Goal: Task Accomplishment & Management: Manage account settings

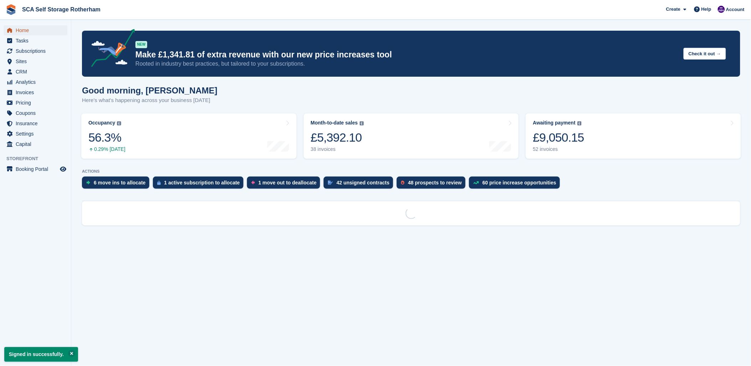
click at [5, 30] on span "menu" at bounding box center [9, 30] width 9 height 9
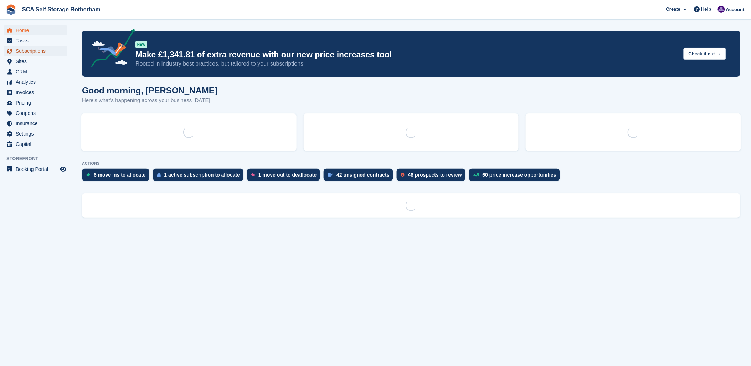
click at [25, 51] on span "Subscriptions" at bounding box center [37, 51] width 43 height 10
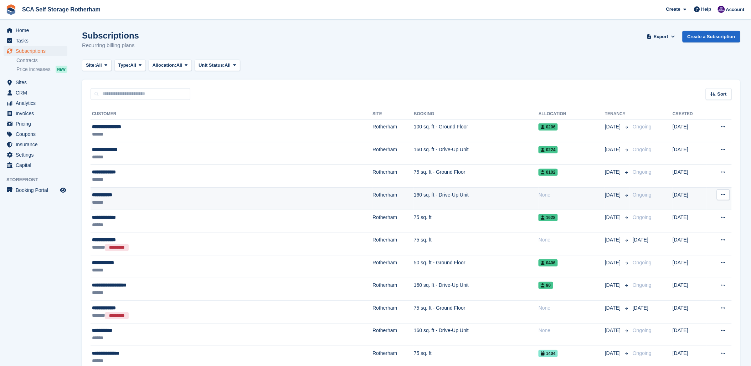
click at [227, 203] on div "******" at bounding box center [175, 202] width 167 height 7
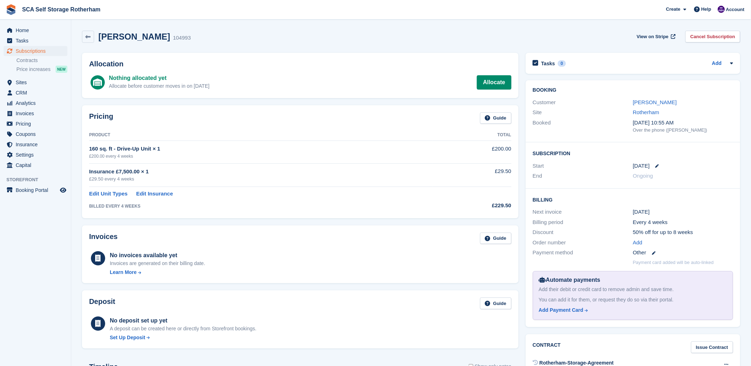
click at [297, 50] on div "Allocation Nothing allocated yet Allocate before customer moves in on 13 Sep Al…" at bounding box center [300, 75] width 444 height 52
drag, startPoint x: 252, startPoint y: 43, endPoint x: 277, endPoint y: 46, distance: 24.4
click at [253, 43] on div "Trevor Owen 104993 View on Stripe Cancel Subscription" at bounding box center [411, 38] width 666 height 22
click at [297, 45] on div "Trevor Owen 104993 View on Stripe Cancel Subscription" at bounding box center [411, 38] width 666 height 22
click at [315, 34] on div "Trevor Owen 104993 View on Stripe Cancel Subscription" at bounding box center [411, 37] width 658 height 12
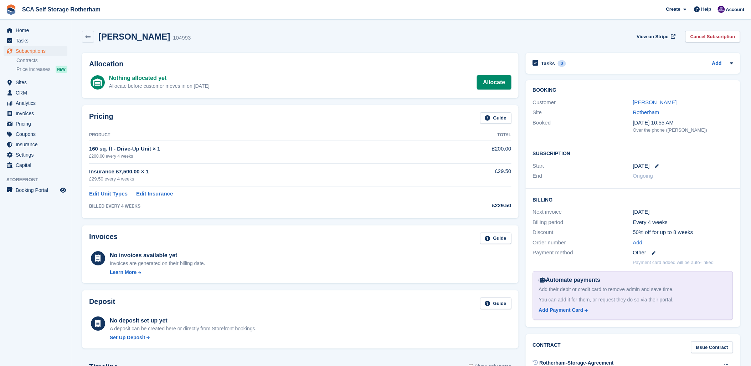
drag, startPoint x: 341, startPoint y: 42, endPoint x: 343, endPoint y: 48, distance: 7.1
click at [343, 48] on div "Trevor Owen 104993 View on Stripe Cancel Subscription" at bounding box center [411, 38] width 666 height 22
click at [304, 42] on div "Trevor Owen 104993 View on Stripe Cancel Subscription" at bounding box center [411, 37] width 658 height 12
drag, startPoint x: 317, startPoint y: 111, endPoint x: 445, endPoint y: 91, distance: 129.6
click at [324, 109] on div "Pricing Guide Product Total 160 sq. ft - Drive-Up Unit × 1 £200.00 every 4 week…" at bounding box center [300, 161] width 437 height 113
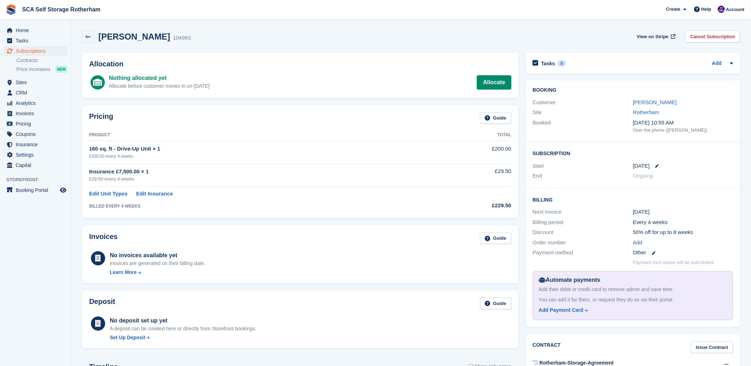
drag, startPoint x: 412, startPoint y: 41, endPoint x: 530, endPoint y: 63, distance: 120.3
click at [419, 42] on div "Trevor Owen 104993 View on Stripe Cancel Subscription" at bounding box center [411, 37] width 658 height 12
click at [656, 165] on icon at bounding box center [658, 166] width 4 height 4
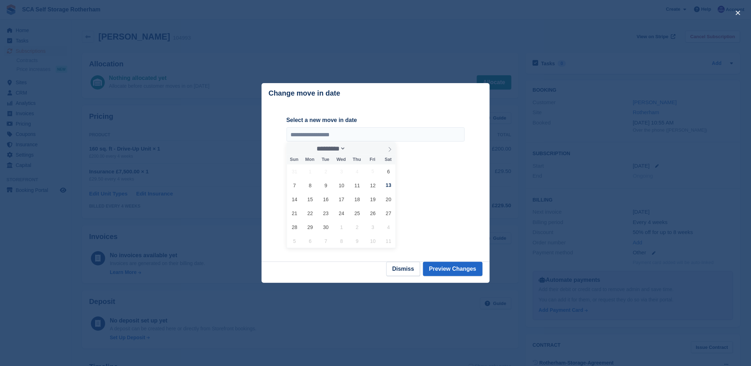
click at [369, 60] on div at bounding box center [375, 183] width 751 height 366
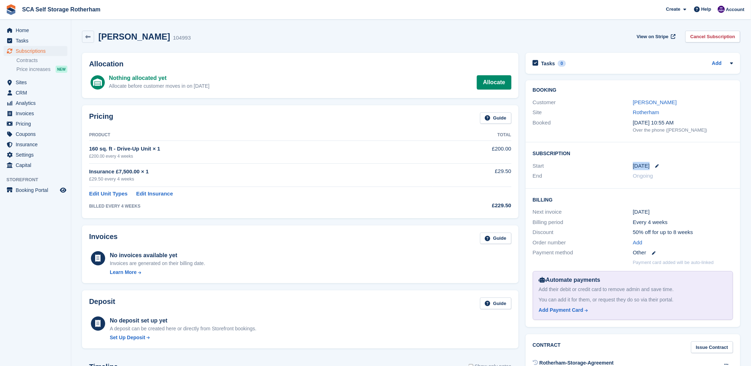
drag, startPoint x: 633, startPoint y: 166, endPoint x: 651, endPoint y: 166, distance: 18.2
click at [651, 166] on div "13 Sep" at bounding box center [683, 166] width 100 height 8
click at [417, 210] on td "BILLED EVERY 4 WEEKS" at bounding box center [260, 204] width 343 height 14
click at [399, 48] on div "Trevor Owen 104993 View on Stripe Cancel Subscription" at bounding box center [411, 38] width 666 height 22
click at [656, 166] on icon at bounding box center [658, 166] width 4 height 4
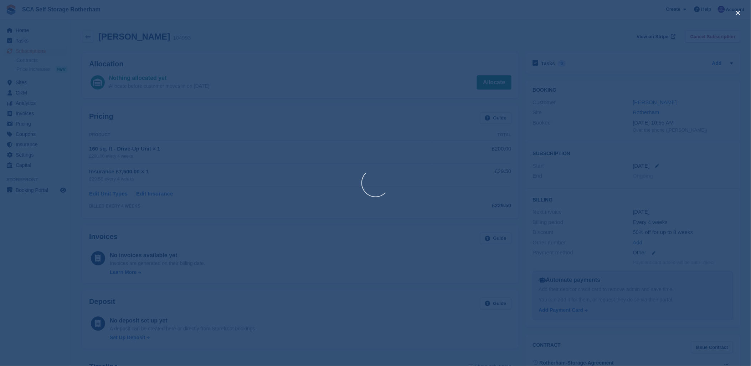
click at [368, 34] on div at bounding box center [375, 183] width 751 height 366
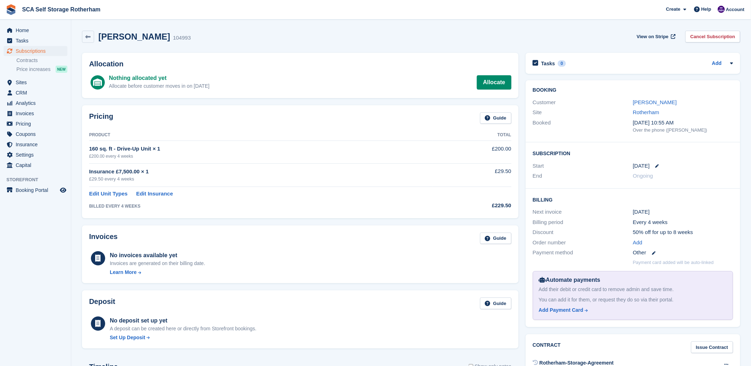
click at [349, 94] on div "Allocation Nothing allocated yet Allocate before customer moves in on 13 Sep Al…" at bounding box center [300, 75] width 437 height 45
drag, startPoint x: 451, startPoint y: 81, endPoint x: 465, endPoint y: 82, distance: 14.4
click at [452, 81] on div "Nothing allocated yet Allocate before customer moves in on 13 Sep Allocate" at bounding box center [310, 82] width 402 height 17
click at [493, 82] on link "Allocate" at bounding box center [494, 82] width 34 height 14
drag, startPoint x: 650, startPoint y: 165, endPoint x: 658, endPoint y: 164, distance: 7.6
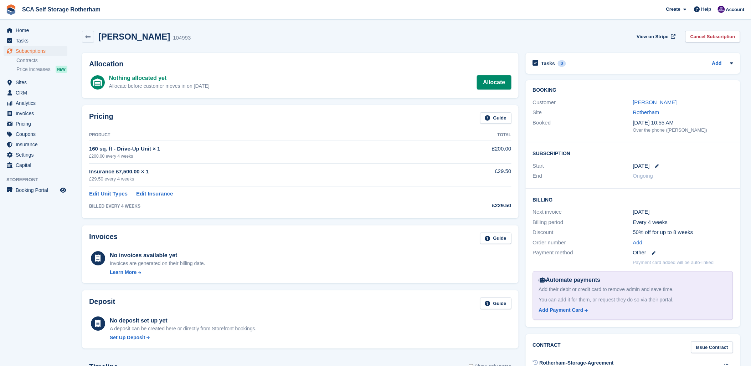
click at [656, 164] on link at bounding box center [654, 166] width 9 height 4
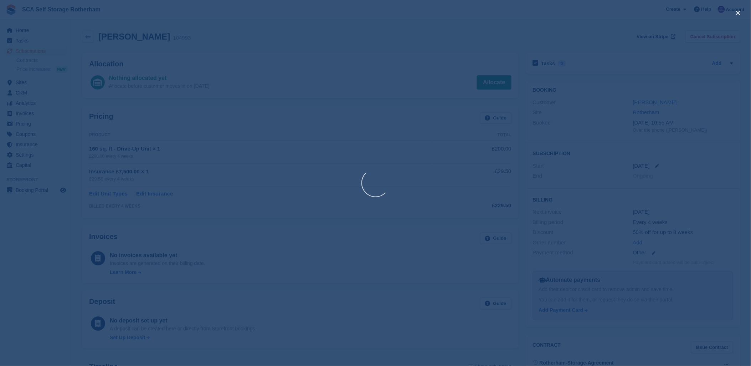
click at [658, 164] on div at bounding box center [375, 183] width 751 height 366
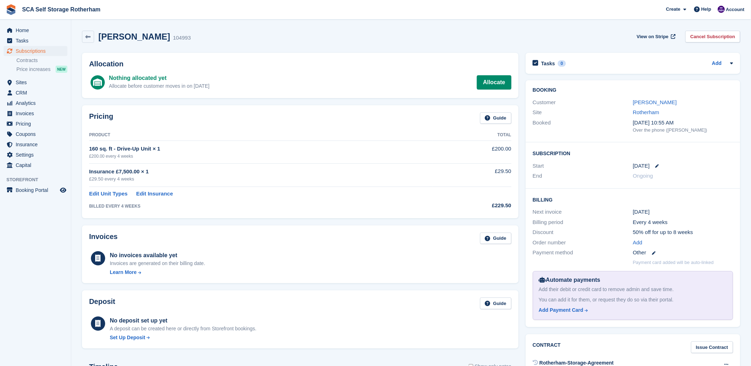
click at [658, 163] on div "13 Sep" at bounding box center [683, 166] width 100 height 8
click at [656, 166] on icon at bounding box center [658, 166] width 4 height 4
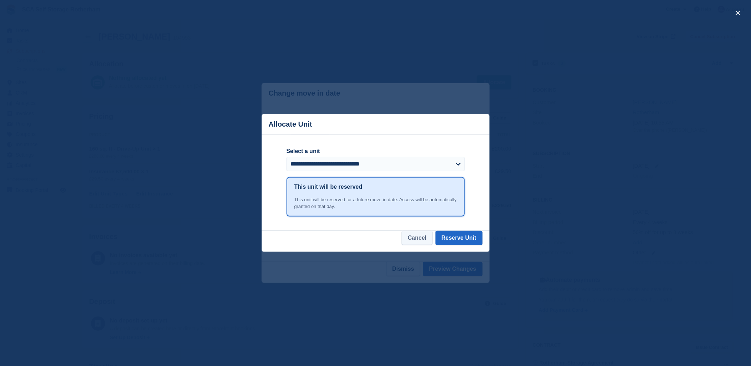
click at [423, 233] on button "Cancel" at bounding box center [417, 238] width 31 height 14
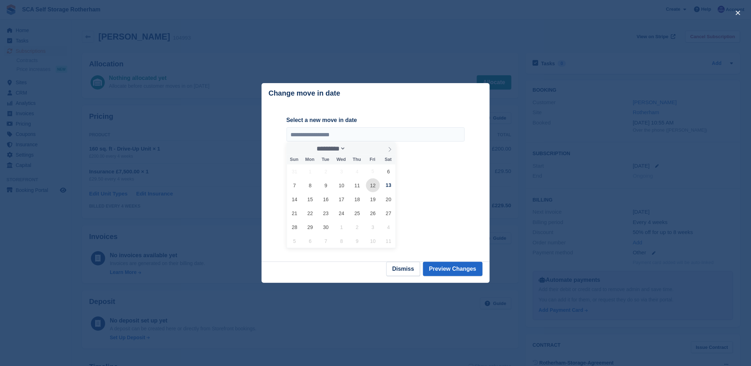
click at [373, 188] on span "12" at bounding box center [373, 185] width 14 height 14
type input "**********"
click at [449, 273] on button "Preview Changes" at bounding box center [453, 269] width 60 height 14
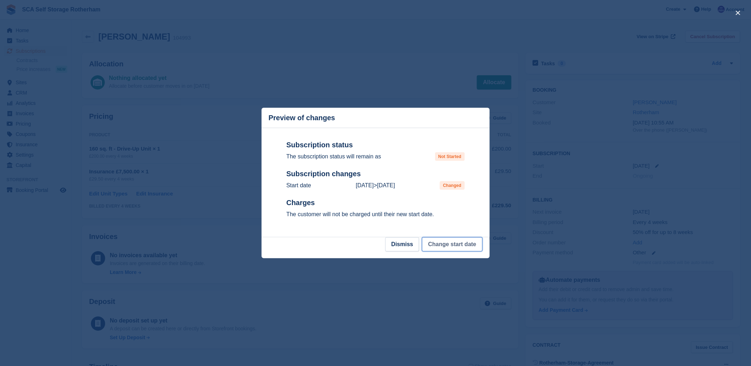
click at [460, 247] on button "Change start date" at bounding box center [452, 244] width 60 height 14
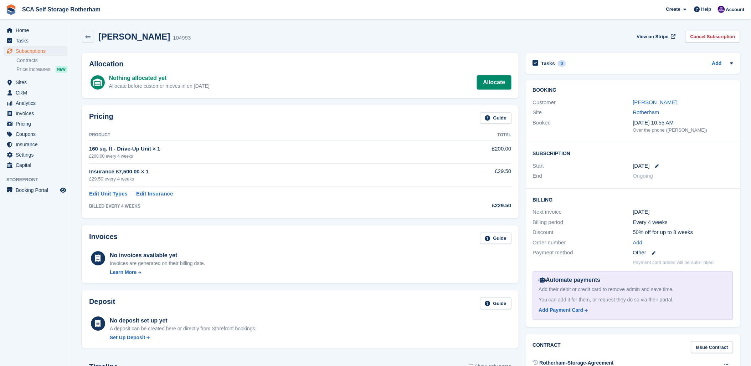
click at [447, 32] on div "Trevor Owen 104993 View on Stripe Cancel Subscription" at bounding box center [411, 37] width 658 height 12
click at [202, 33] on div "Trevor Owen 104993 View on Stripe Cancel Subscription" at bounding box center [411, 37] width 658 height 12
click at [29, 48] on span "Subscriptions" at bounding box center [37, 51] width 43 height 10
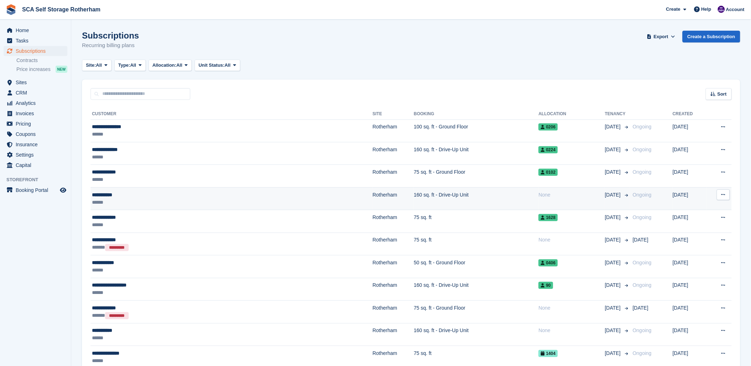
click at [126, 197] on div "**********" at bounding box center [175, 194] width 167 height 7
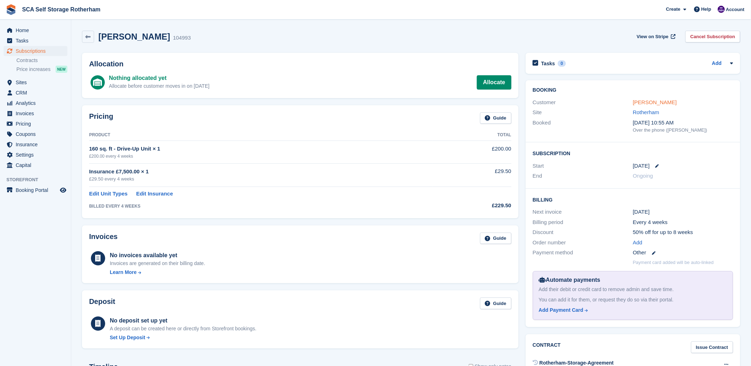
click at [646, 101] on link "[PERSON_NAME]" at bounding box center [655, 102] width 44 height 6
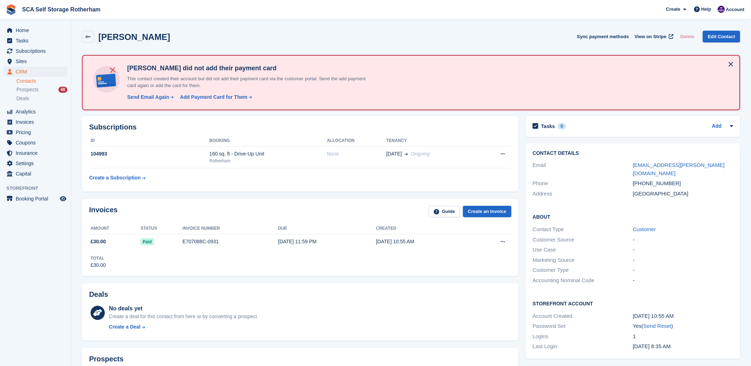
click at [405, 111] on div "Trevor Owen Sync payment methods View on Stripe Delete Edit Contact Trevor Owen…" at bounding box center [411, 313] width 658 height 572
click at [448, 141] on th "Tenancy" at bounding box center [432, 140] width 93 height 11
click at [413, 32] on div "Trevor Owen Sync payment methods View on Stripe Delete Edit Contact" at bounding box center [411, 37] width 658 height 12
drag, startPoint x: 243, startPoint y: 211, endPoint x: 416, endPoint y: 191, distance: 174.7
click at [262, 211] on div "Invoices Guide Create an Invoice" at bounding box center [300, 214] width 422 height 16
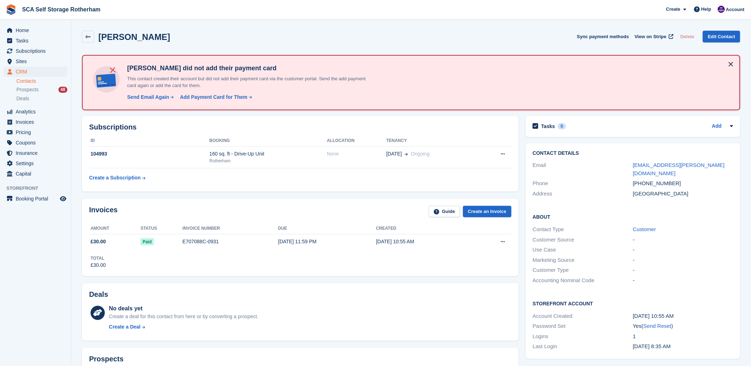
click at [373, 47] on div "Trevor Owen Sync payment methods View on Stripe Delete Edit Contact" at bounding box center [411, 38] width 666 height 22
click at [272, 220] on div "Invoices Guide Create an Invoice" at bounding box center [300, 214] width 422 height 16
click at [248, 38] on div "Trevor Owen Sync payment methods View on Stripe Delete Edit Contact" at bounding box center [411, 37] width 658 height 12
click at [734, 9] on span "Account" at bounding box center [735, 9] width 19 height 7
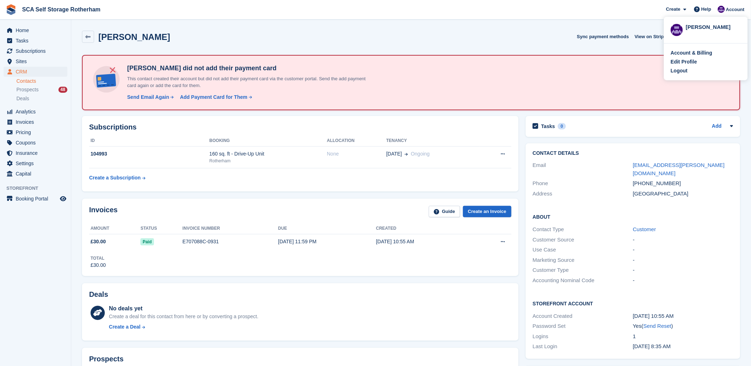
click at [687, 75] on div "Account & Billing Edit Profile Logout" at bounding box center [706, 61] width 84 height 37
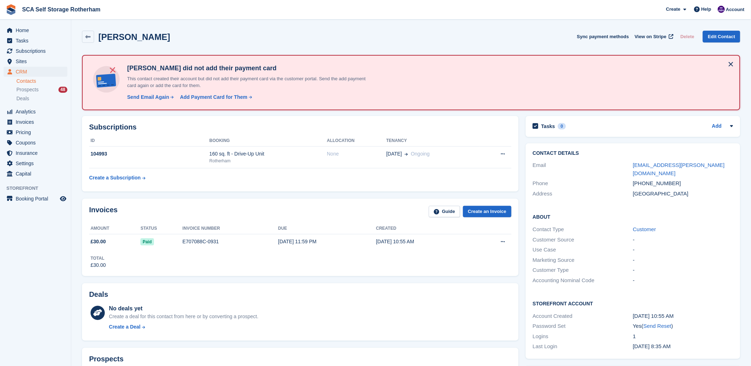
drag, startPoint x: 731, startPoint y: 9, endPoint x: 714, endPoint y: 36, distance: 32.2
click at [731, 9] on span "Account" at bounding box center [735, 9] width 19 height 7
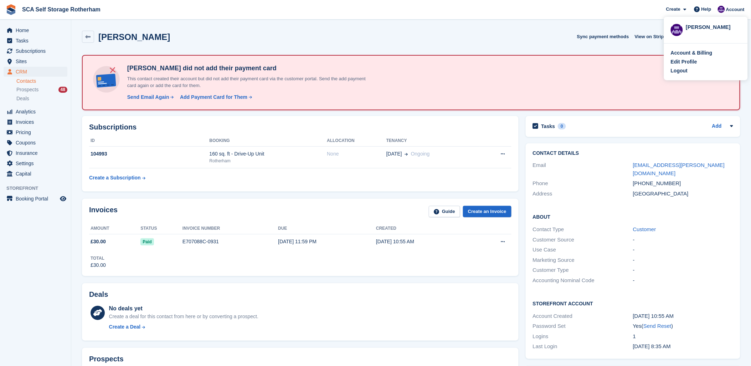
click at [685, 66] on div "Account & Billing Edit Profile Logout" at bounding box center [706, 61] width 84 height 37
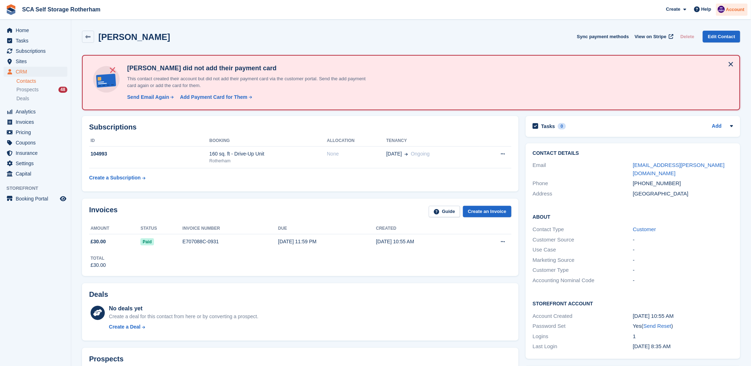
click at [735, 12] on span "Account" at bounding box center [735, 9] width 19 height 7
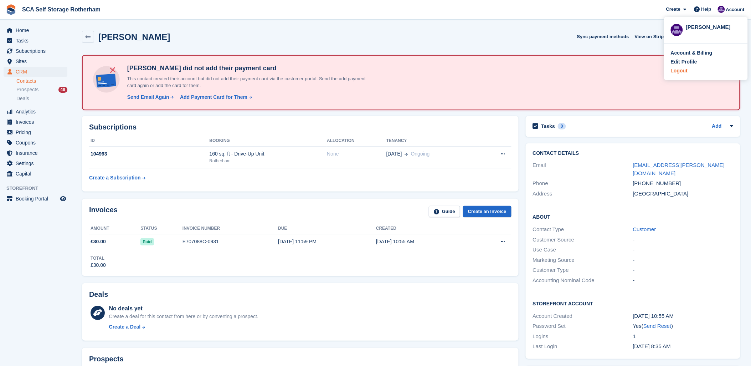
click at [678, 71] on div "Logout" at bounding box center [679, 70] width 17 height 7
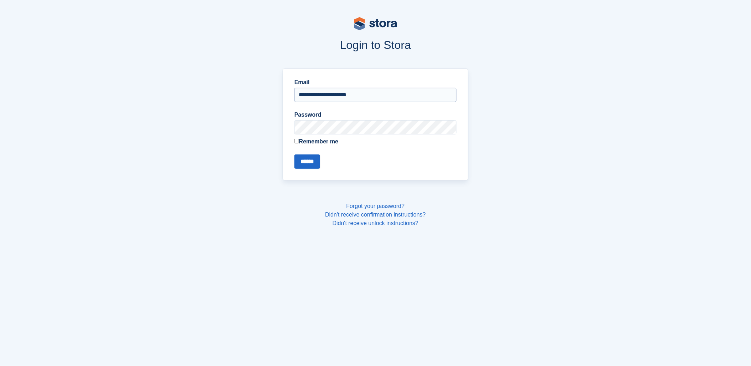
click at [327, 94] on input "**********" at bounding box center [375, 95] width 162 height 14
type input "**********"
click at [314, 163] on input "******" at bounding box center [307, 161] width 26 height 14
